Goal: Task Accomplishment & Management: Manage account settings

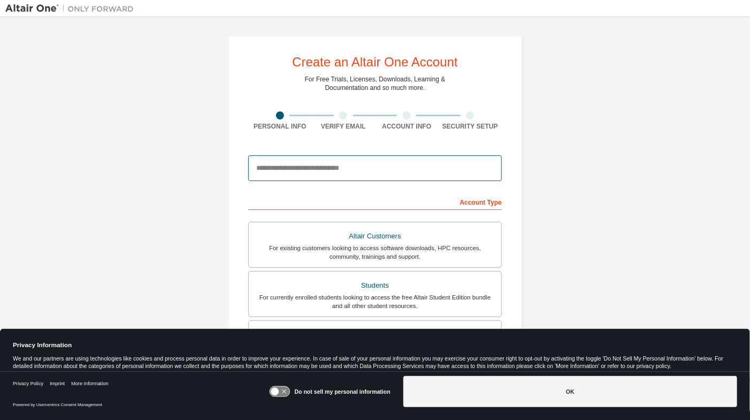
click at [313, 169] on input "email" at bounding box center [375, 168] width 254 height 26
click at [279, 390] on icon at bounding box center [280, 391] width 20 height 10
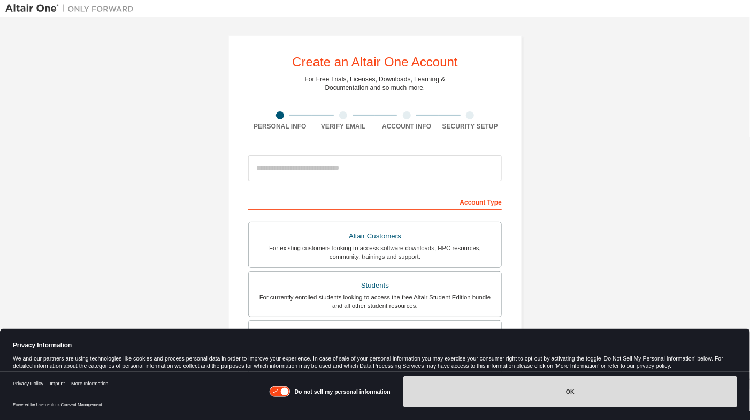
click at [476, 391] on button "OK" at bounding box center [570, 391] width 334 height 31
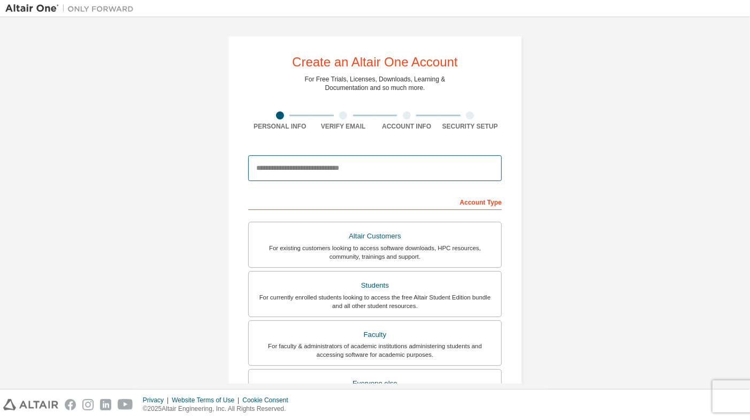
click at [394, 159] on input "email" at bounding box center [375, 168] width 254 height 26
paste input "**********"
type input "**********"
click at [147, 226] on div "**********" at bounding box center [375, 305] width 740 height 567
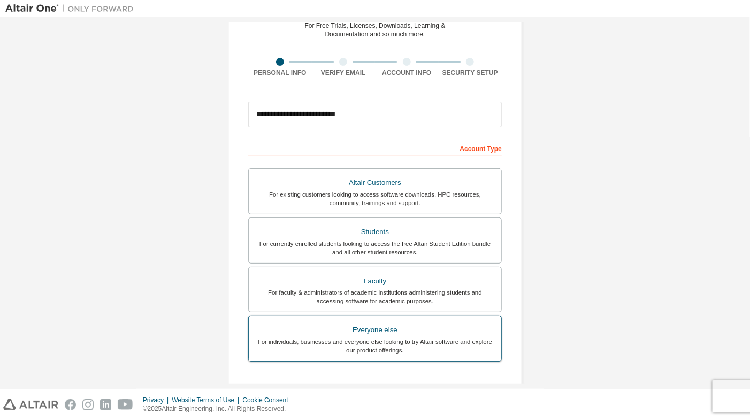
click at [310, 338] on div "For individuals, businesses and everyone else looking to try Altair software an…" at bounding box center [375, 345] width 240 height 17
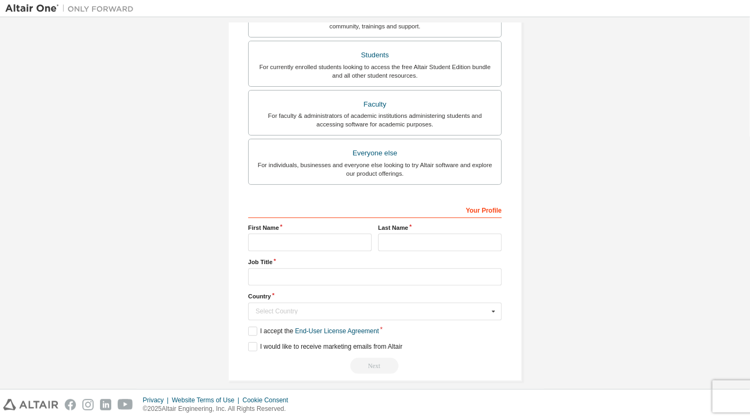
scroll to position [238, 0]
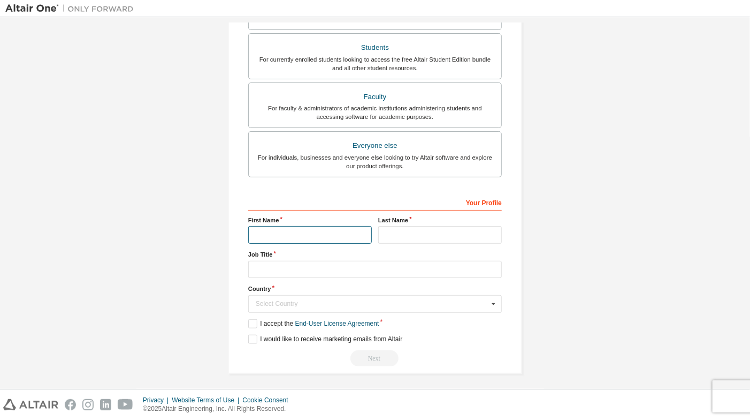
click at [278, 232] on input "text" at bounding box center [310, 235] width 124 height 18
type input "******"
type input "*****"
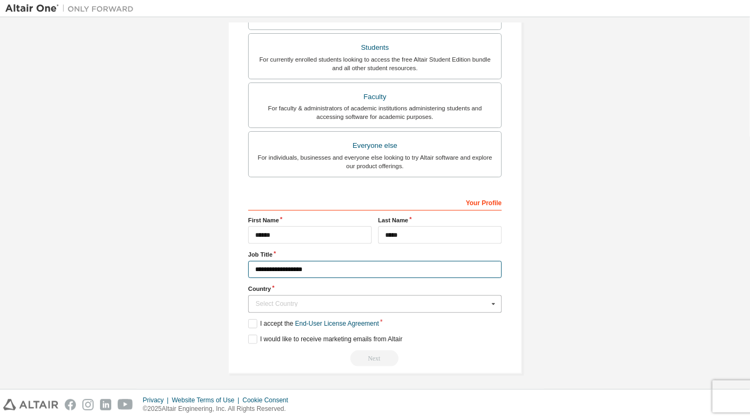
type input "**********"
click at [308, 306] on input "text" at bounding box center [375, 303] width 253 height 17
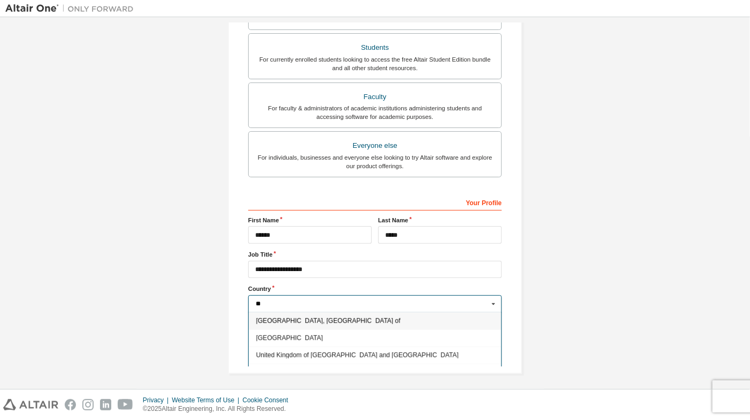
type input "*"
click at [306, 385] on span "United States of America" at bounding box center [375, 388] width 238 height 6
type input "***"
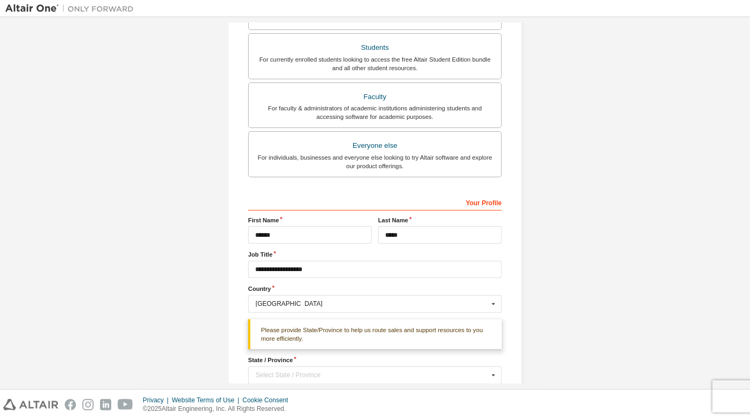
scroll to position [309, 0]
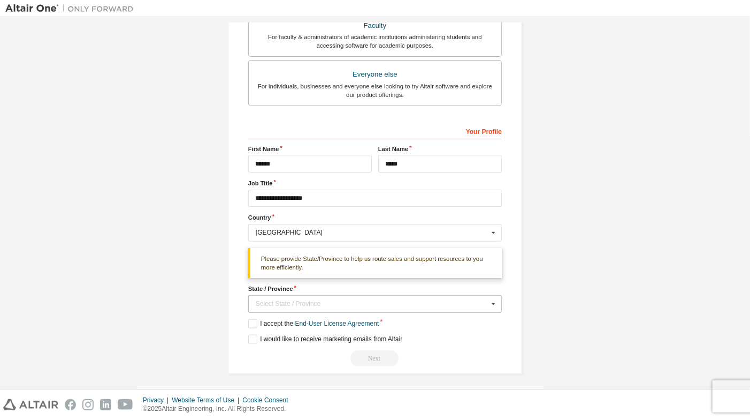
click at [267, 300] on div "Select State / Province" at bounding box center [372, 303] width 233 height 6
type input "***"
click at [268, 314] on div "Florida" at bounding box center [375, 320] width 253 height 17
type input "**"
click at [577, 194] on div "**********" at bounding box center [375, 50] width 740 height 673
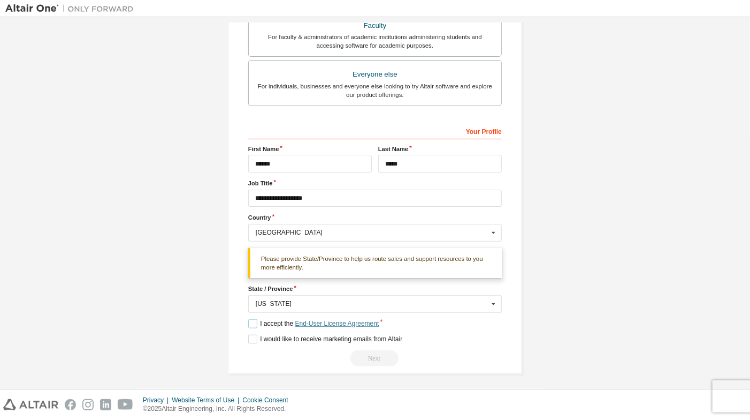
click at [317, 319] on link "End-User License Agreement" at bounding box center [337, 322] width 84 height 7
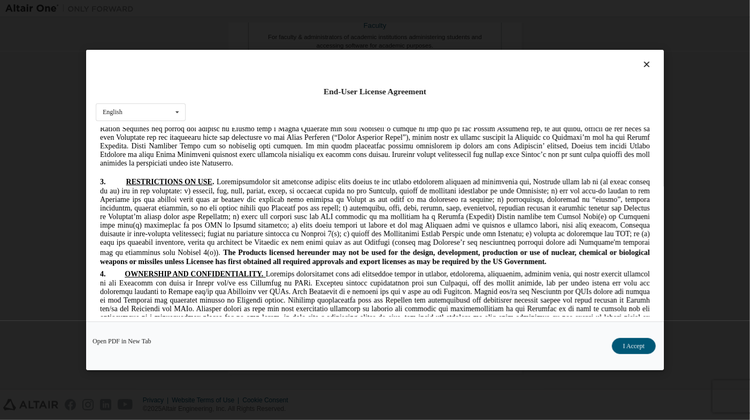
scroll to position [1017, 0]
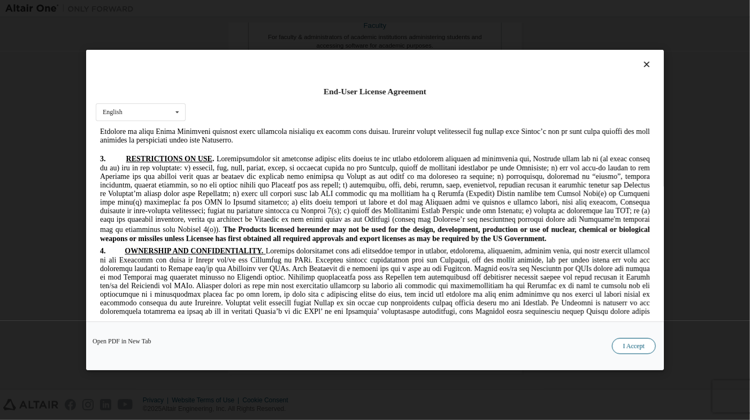
click at [631, 341] on button "I Accept" at bounding box center [634, 346] width 44 height 16
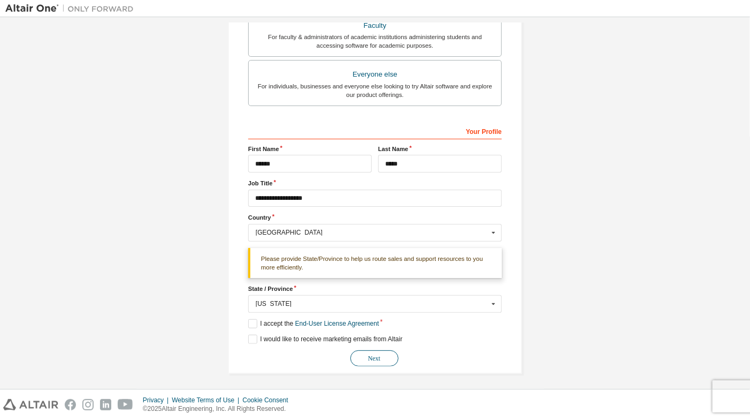
click at [385, 353] on button "Next" at bounding box center [375, 358] width 48 height 16
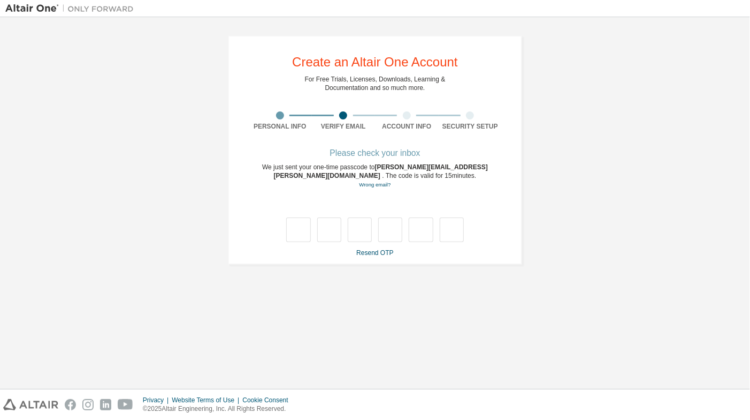
scroll to position [0, 0]
type input "*"
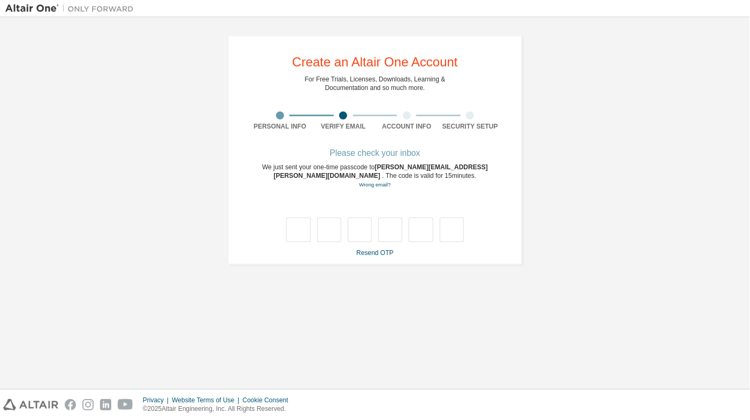
type input "*"
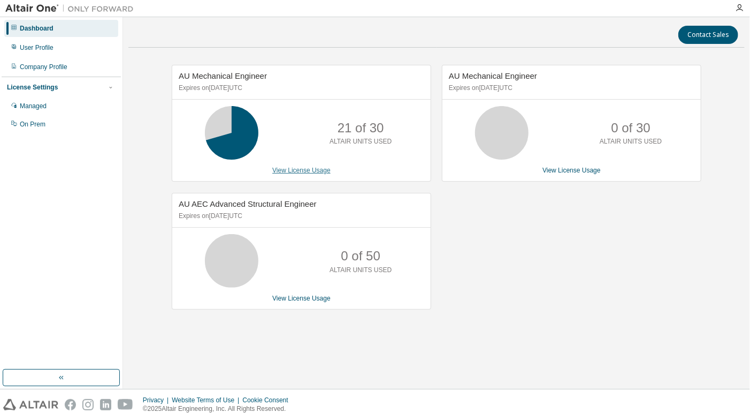
click at [298, 169] on link "View License Usage" at bounding box center [301, 169] width 58 height 7
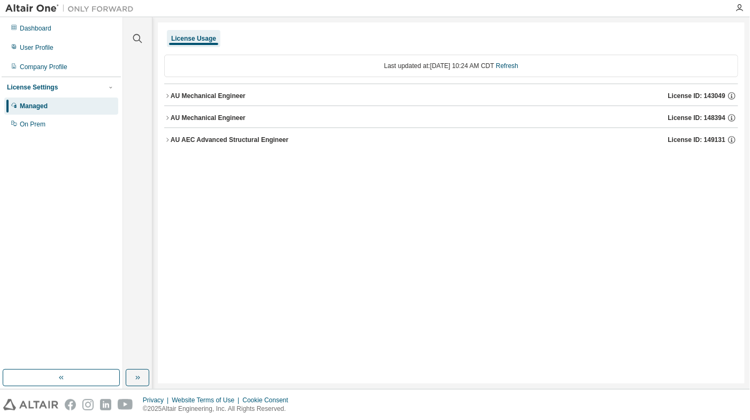
click at [169, 92] on button "AU Mechanical Engineer License ID: 143049" at bounding box center [451, 96] width 574 height 24
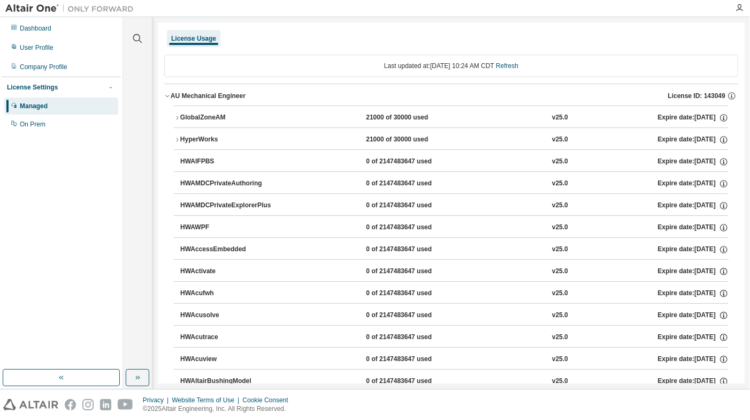
click at [179, 138] on icon "button" at bounding box center [177, 139] width 6 height 6
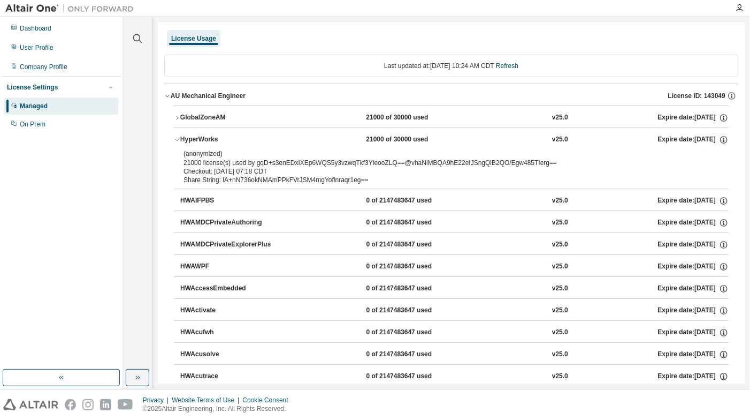
click at [177, 138] on icon "button" at bounding box center [177, 139] width 6 height 6
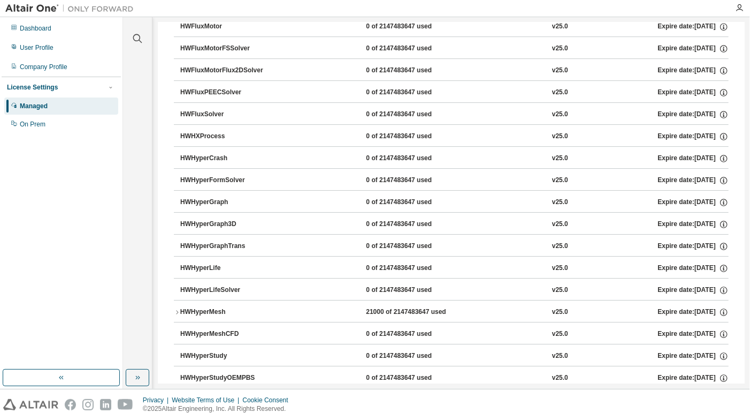
scroll to position [1766, 0]
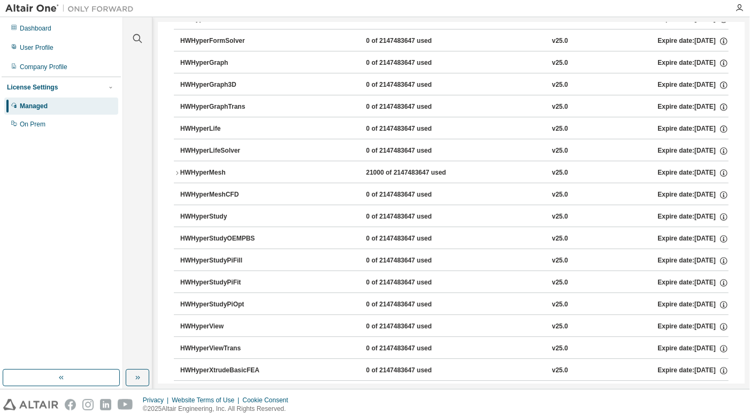
click at [174, 170] on icon "button" at bounding box center [177, 173] width 6 height 6
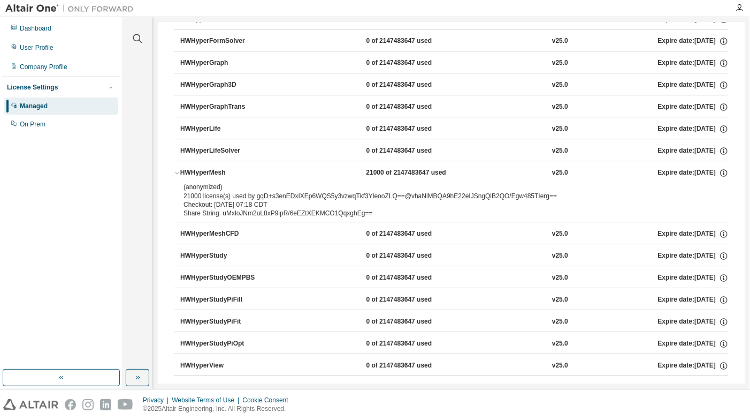
click at [174, 170] on icon "button" at bounding box center [177, 173] width 6 height 6
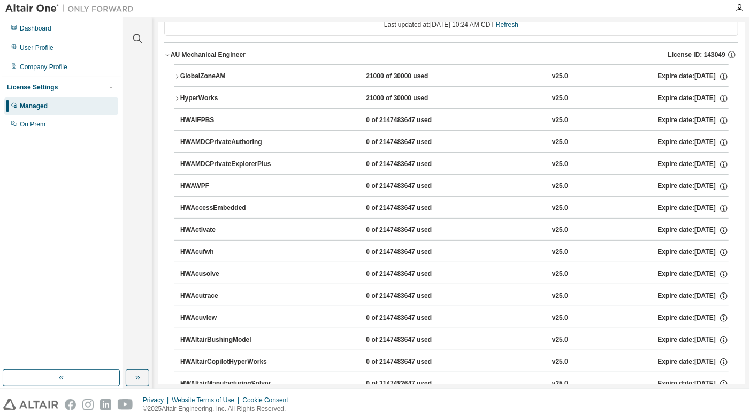
scroll to position [0, 0]
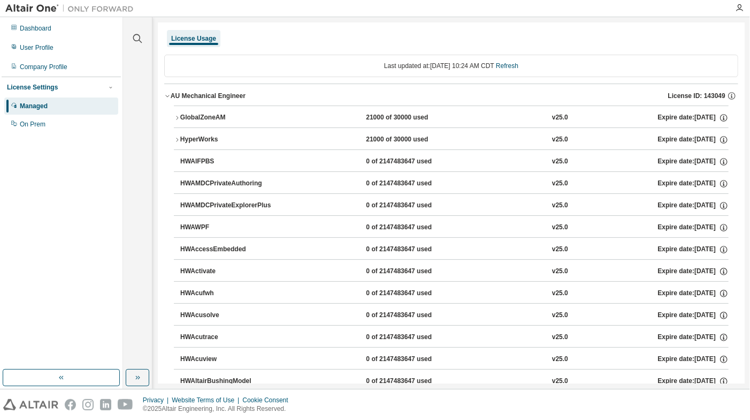
click at [165, 95] on icon "button" at bounding box center [167, 96] width 6 height 6
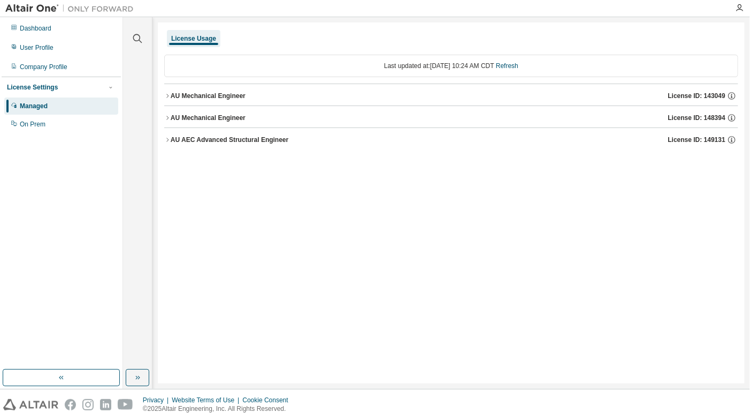
click at [165, 116] on icon "button" at bounding box center [167, 118] width 6 height 6
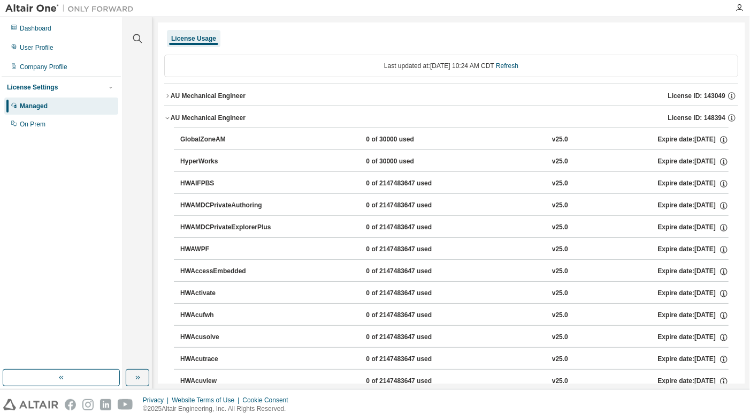
click at [167, 94] on icon "button" at bounding box center [167, 96] width 2 height 4
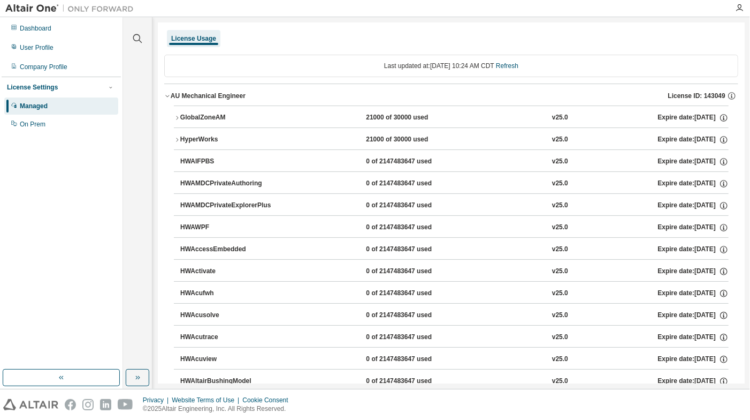
click at [167, 94] on icon "button" at bounding box center [167, 96] width 6 height 6
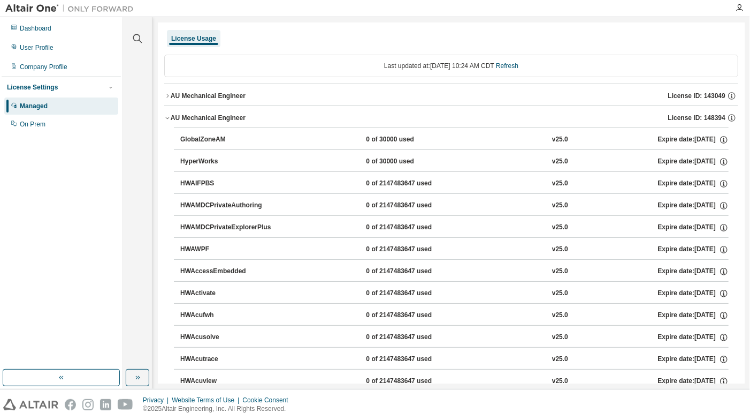
click at [167, 117] on icon "button" at bounding box center [167, 118] width 6 height 6
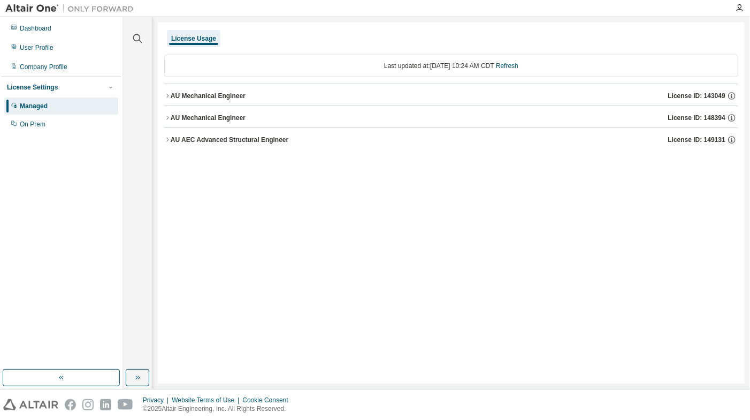
click at [168, 140] on icon "button" at bounding box center [167, 139] width 6 height 6
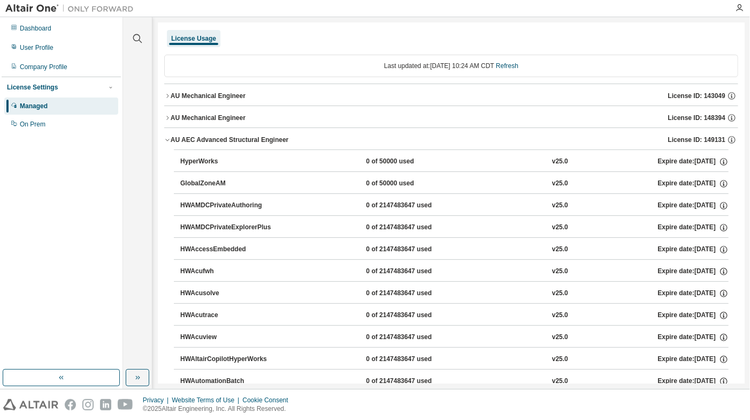
click at [166, 139] on icon "button" at bounding box center [167, 140] width 4 height 2
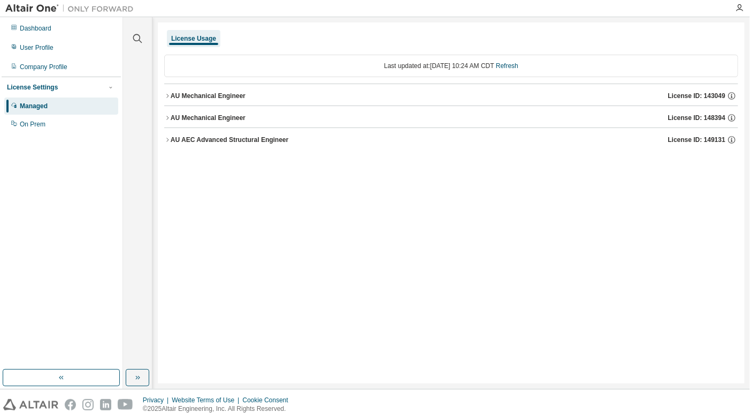
click at [131, 115] on div "Clear all Collapse on share string Yes No Only used licenses Yes No Only my usa…" at bounding box center [138, 193] width 26 height 349
click at [46, 65] on div "Company Profile" at bounding box center [44, 67] width 48 height 9
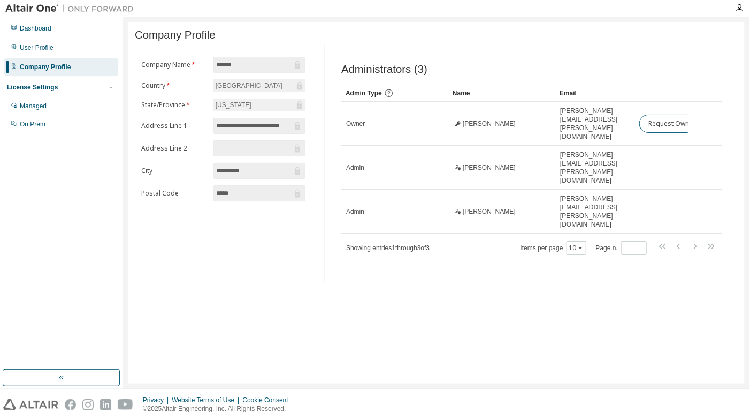
click at [459, 346] on div "**********" at bounding box center [436, 202] width 616 height 361
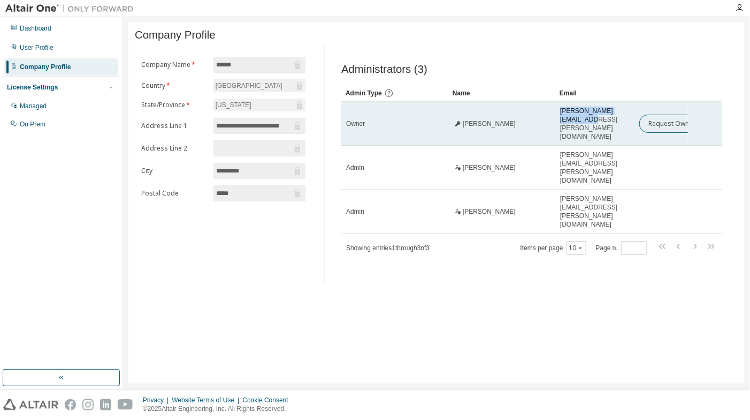
drag, startPoint x: 560, startPoint y: 118, endPoint x: 633, endPoint y: 119, distance: 72.2
click at [633, 119] on td "ryan.p.banks@leidos.com" at bounding box center [594, 124] width 79 height 44
copy span "ryan.p.banks@leidos.com"
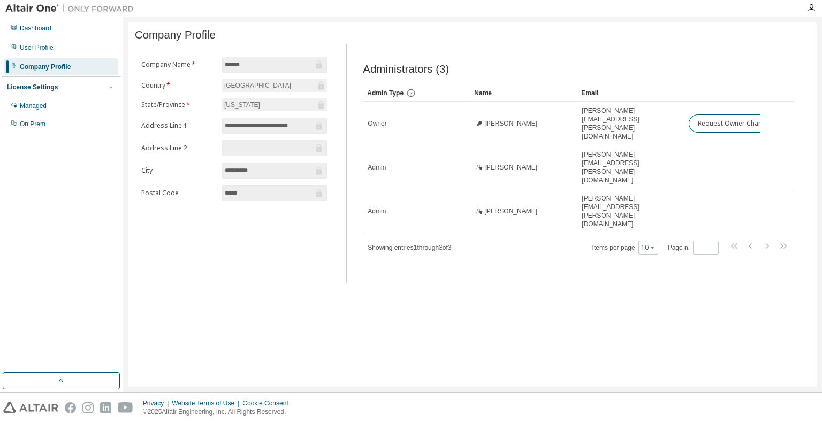
click at [138, 282] on div "**********" at bounding box center [472, 204] width 688 height 364
click at [168, 253] on div "**********" at bounding box center [472, 204] width 688 height 364
click at [618, 35] on div at bounding box center [642, 35] width 338 height 4
click at [478, 39] on div "Company Profile" at bounding box center [472, 35] width 675 height 12
click at [512, 327] on div "**********" at bounding box center [472, 204] width 688 height 364
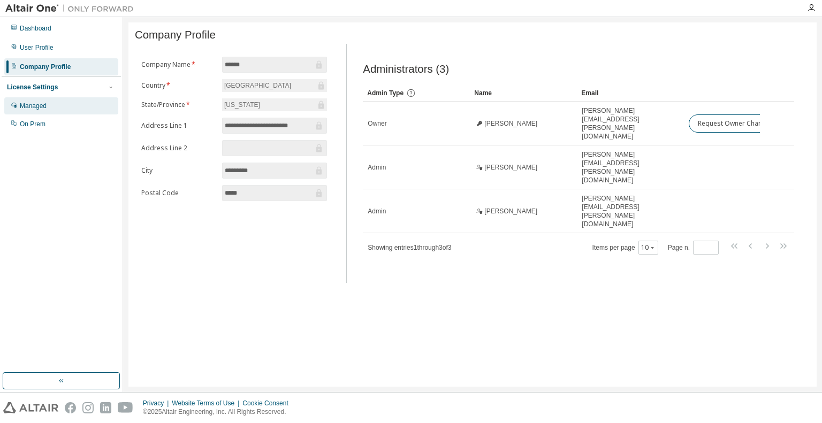
click at [37, 101] on div "Managed" at bounding box center [61, 105] width 114 height 17
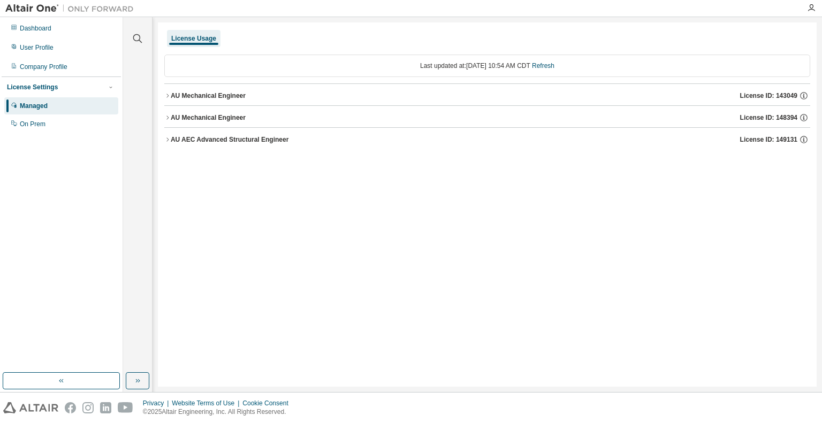
click at [166, 96] on icon "button" at bounding box center [167, 96] width 6 height 6
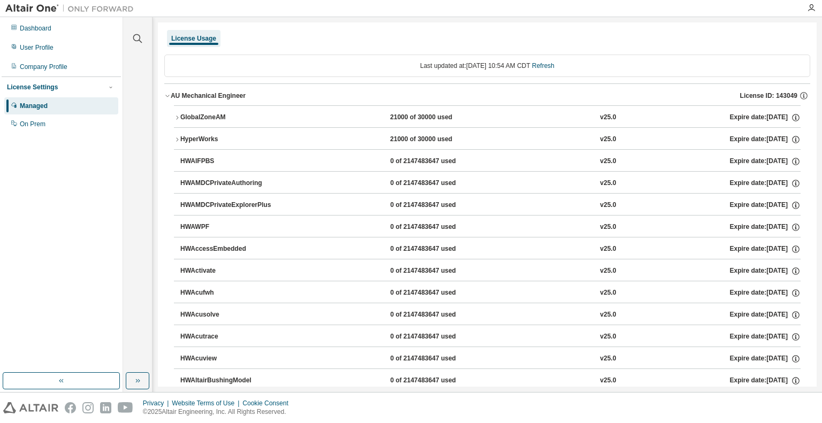
click at [166, 96] on icon "button" at bounding box center [167, 96] width 6 height 6
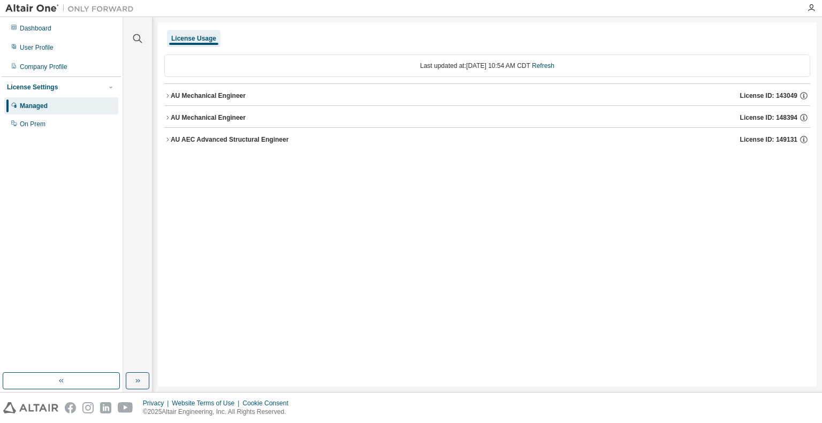
click at [165, 118] on icon "button" at bounding box center [167, 118] width 6 height 6
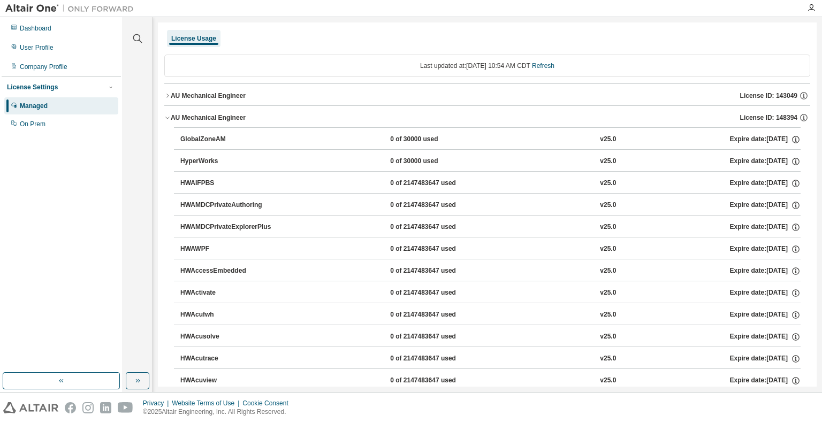
click at [165, 118] on icon "button" at bounding box center [167, 118] width 6 height 6
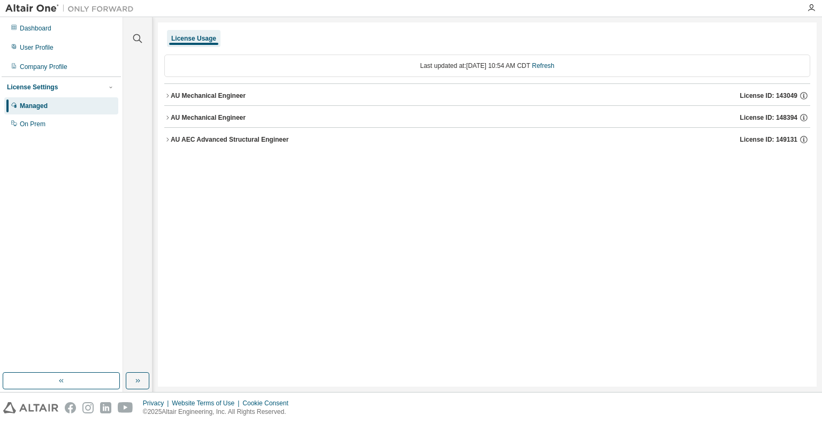
click at [169, 137] on icon "button" at bounding box center [167, 139] width 6 height 6
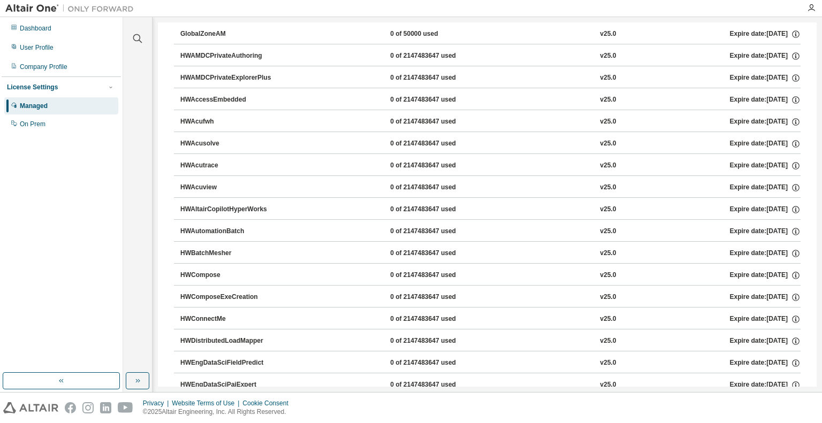
scroll to position [54, 0]
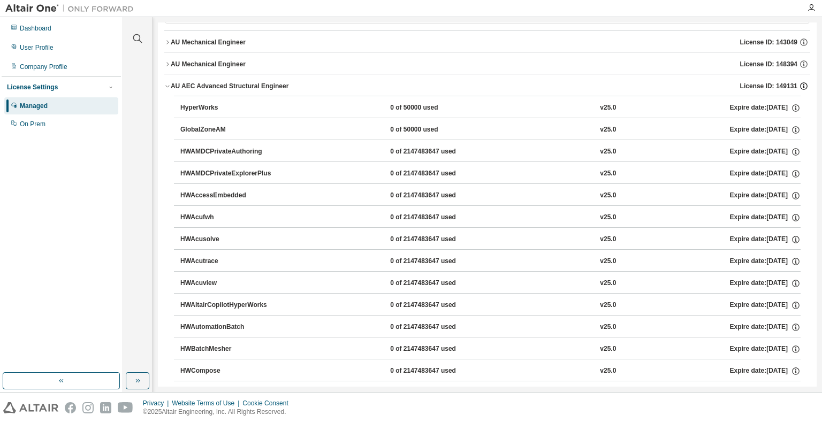
click at [750, 85] on icon "button" at bounding box center [804, 86] width 10 height 10
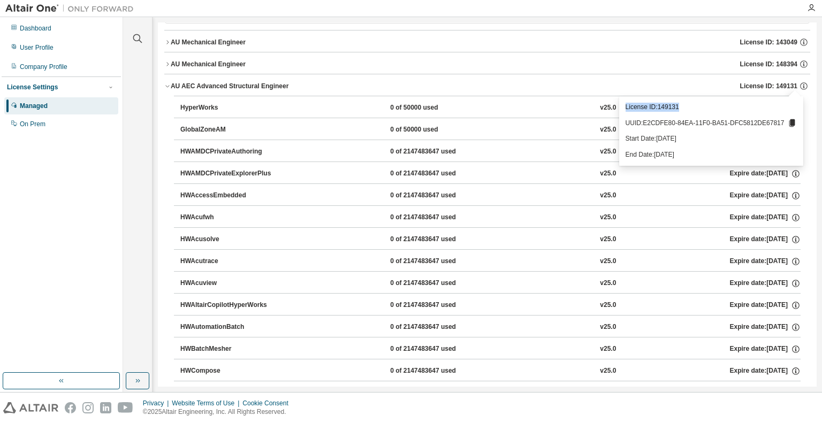
drag, startPoint x: 687, startPoint y: 104, endPoint x: 628, endPoint y: 106, distance: 58.9
click at [628, 106] on div "License ID: 149131 UUID: E2CDFE80-84EA-11F0-BA51-DFC5812DE67817 Start Date: 202…" at bounding box center [711, 130] width 185 height 69
copy p "License ID: 149131"
click at [750, 123] on icon at bounding box center [792, 122] width 6 height 7
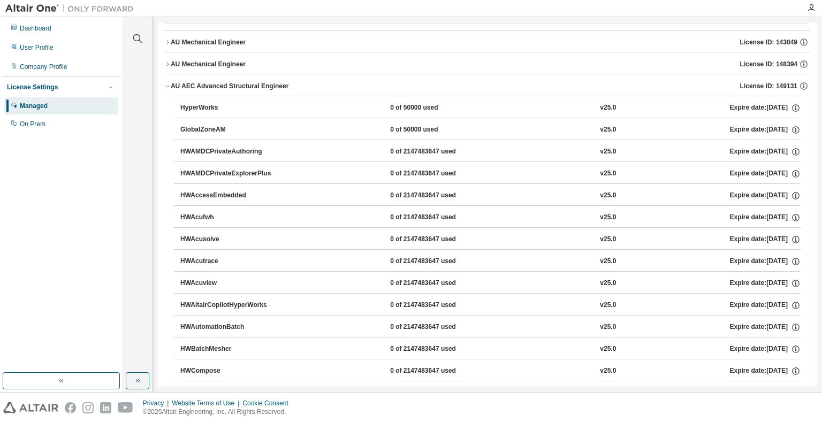
click at [167, 64] on icon "button" at bounding box center [167, 64] width 6 height 6
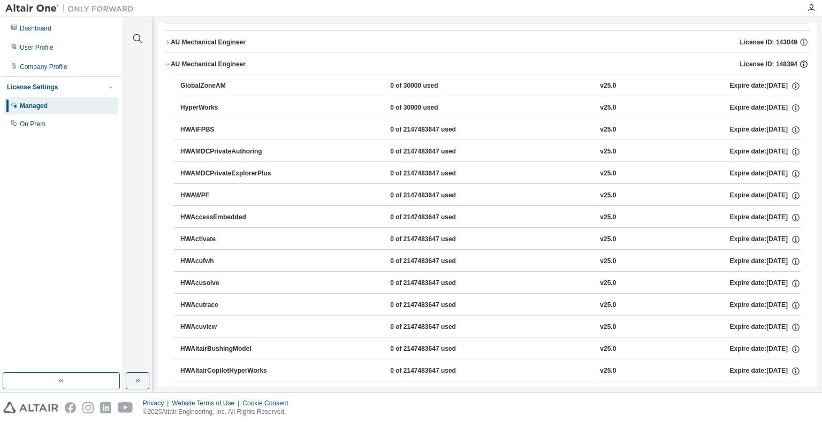
click at [750, 65] on icon "button" at bounding box center [804, 64] width 10 height 10
click at [750, 42] on icon "button" at bounding box center [804, 42] width 10 height 10
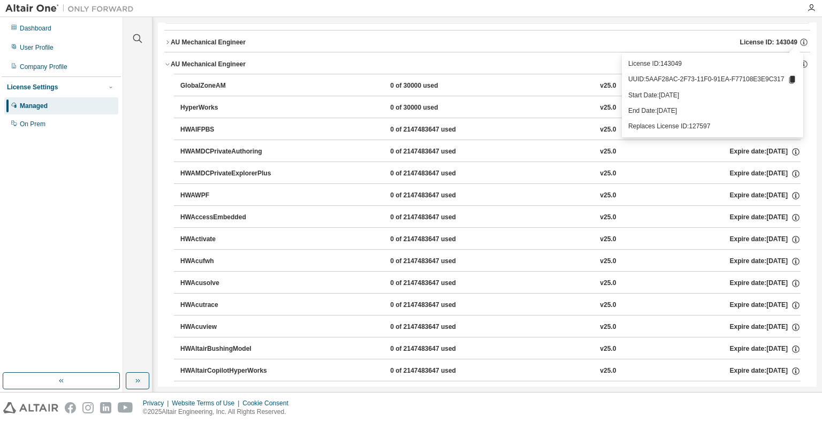
click at [513, 56] on button "AU Mechanical Engineer License ID: 148394" at bounding box center [487, 64] width 646 height 24
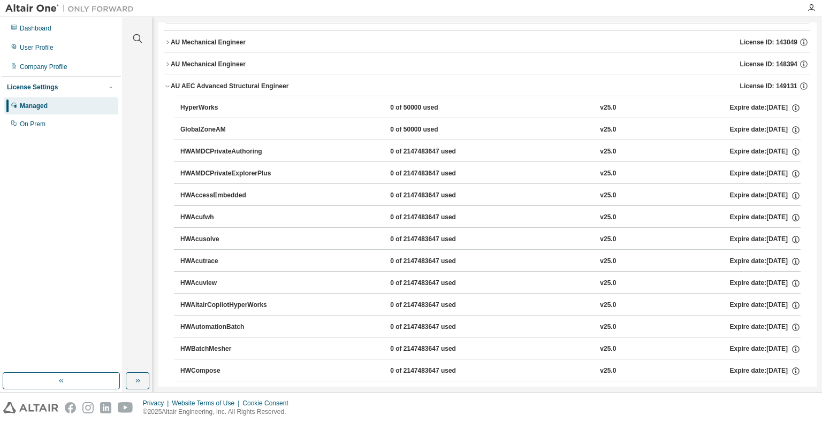
click at [240, 86] on div "AU AEC Advanced Structural Engineer" at bounding box center [230, 86] width 118 height 9
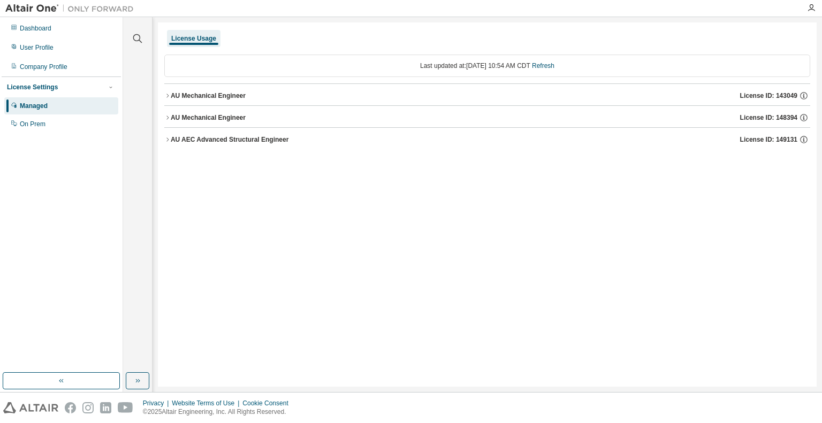
scroll to position [0, 0]
click at [279, 141] on div "AU AEC Advanced Structural Engineer" at bounding box center [230, 139] width 118 height 9
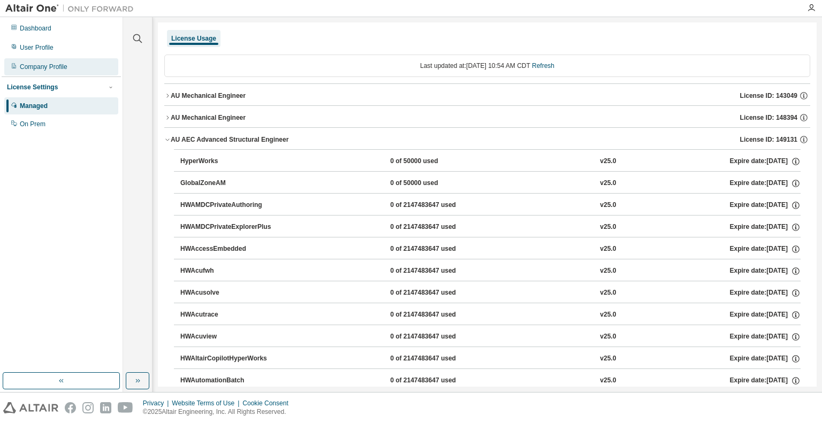
click at [42, 66] on div "Company Profile" at bounding box center [44, 67] width 48 height 9
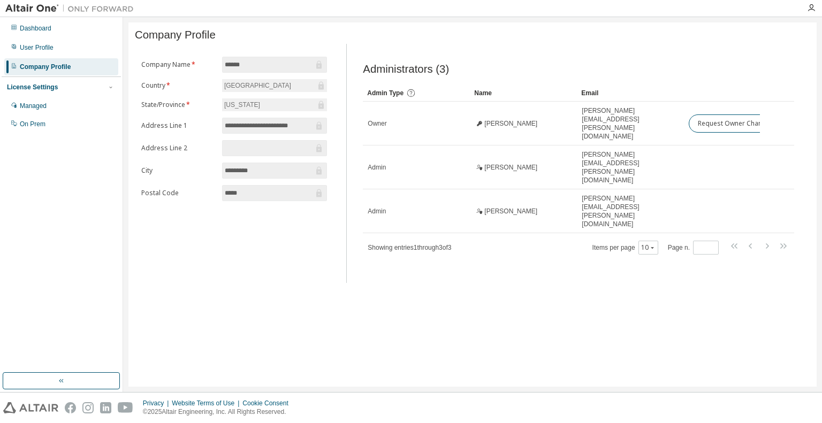
click at [445, 69] on span "Administrators (3)" at bounding box center [406, 69] width 86 height 12
click at [467, 70] on div "Administrators (3)" at bounding box center [578, 69] width 431 height 12
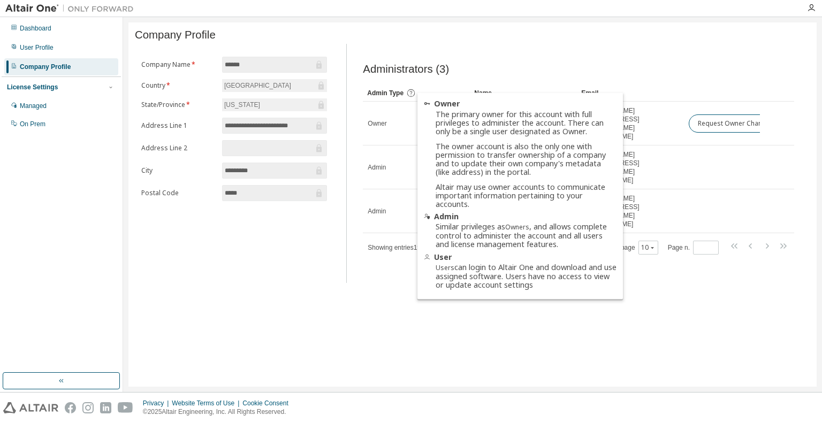
click at [410, 97] on icon at bounding box center [411, 93] width 10 height 10
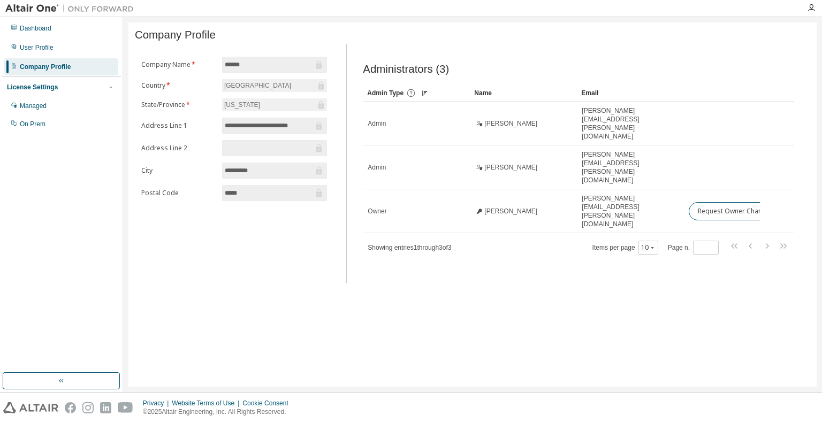
click at [410, 97] on icon at bounding box center [411, 93] width 10 height 10
click at [447, 75] on span "Administrators (3)" at bounding box center [406, 69] width 86 height 12
click at [482, 73] on div "Administrators (3)" at bounding box center [578, 69] width 431 height 12
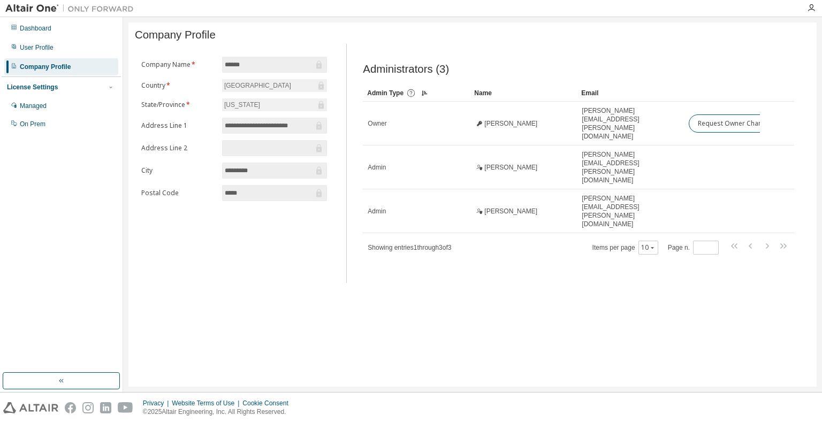
click at [543, 260] on div "**********" at bounding box center [472, 204] width 688 height 364
click at [33, 120] on div "On Prem" at bounding box center [33, 124] width 26 height 9
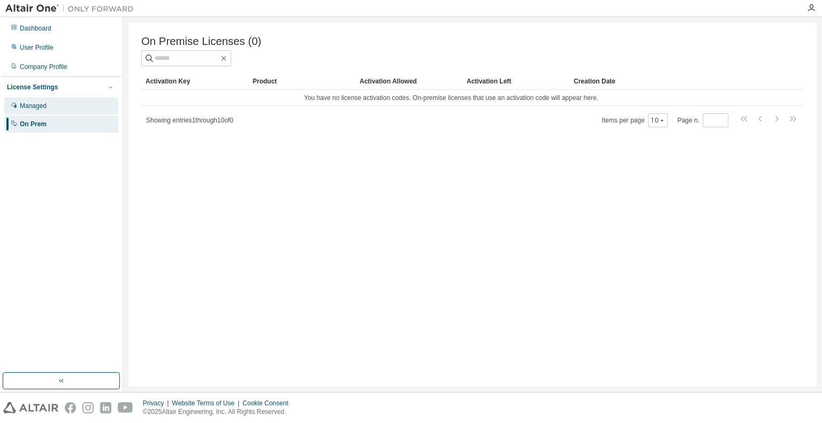
click at [50, 106] on div "Managed" at bounding box center [61, 105] width 114 height 17
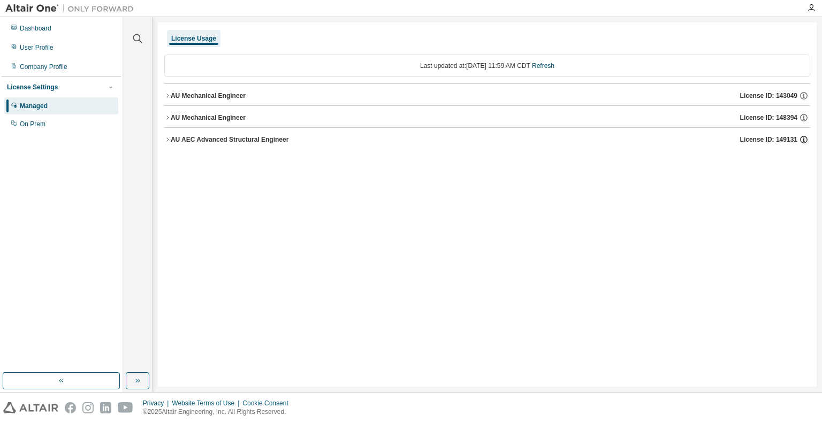
click at [750, 136] on icon "button" at bounding box center [804, 140] width 10 height 10
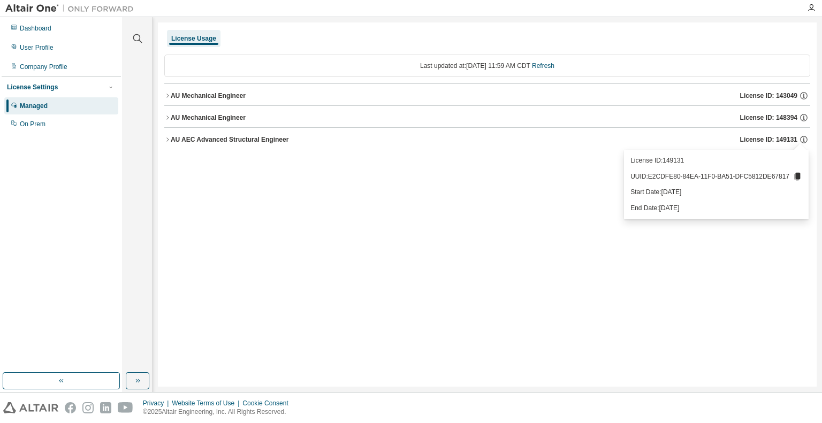
click at [169, 141] on icon "button" at bounding box center [167, 139] width 6 height 6
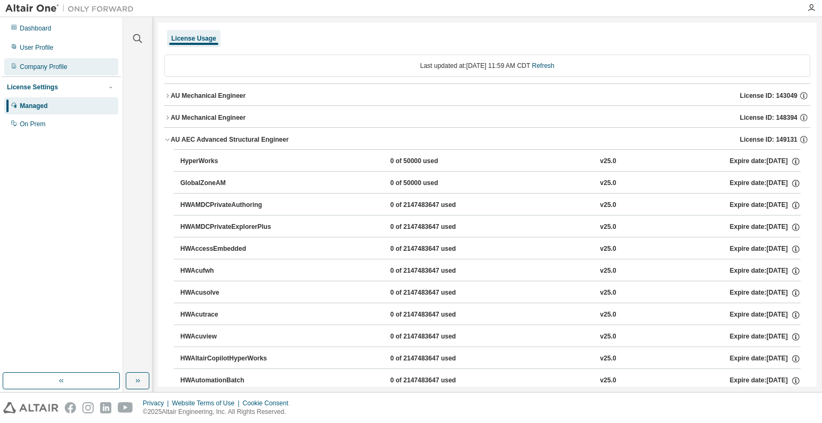
click at [49, 67] on div "Company Profile" at bounding box center [44, 67] width 48 height 9
